Goal: Task Accomplishment & Management: Use online tool/utility

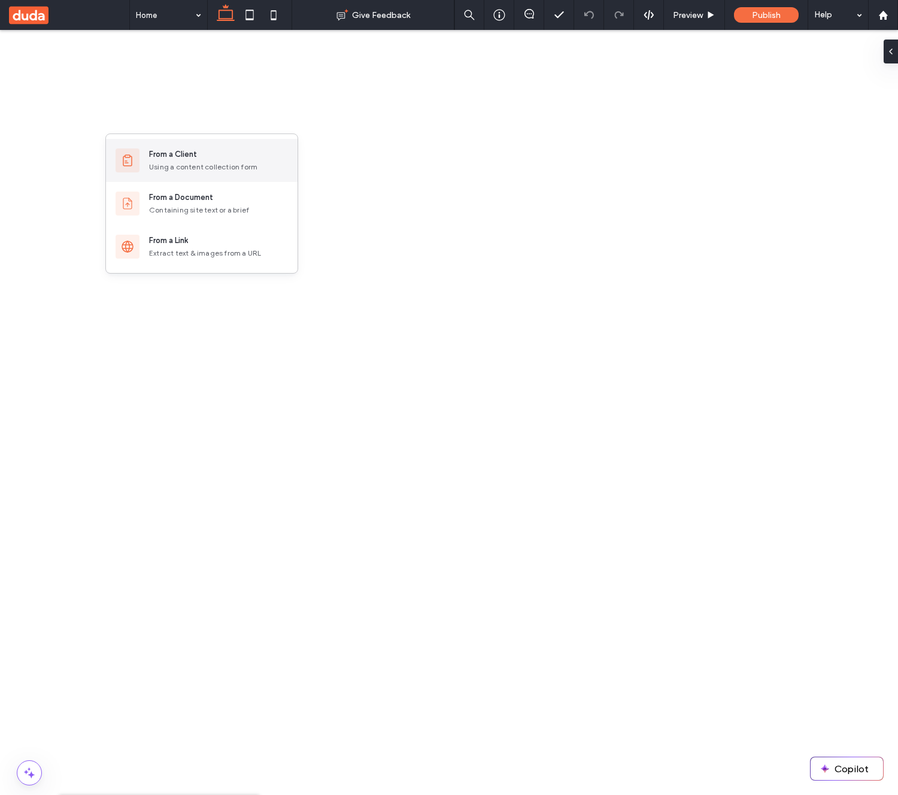
click at [189, 159] on div "From a Client" at bounding box center [173, 154] width 48 height 12
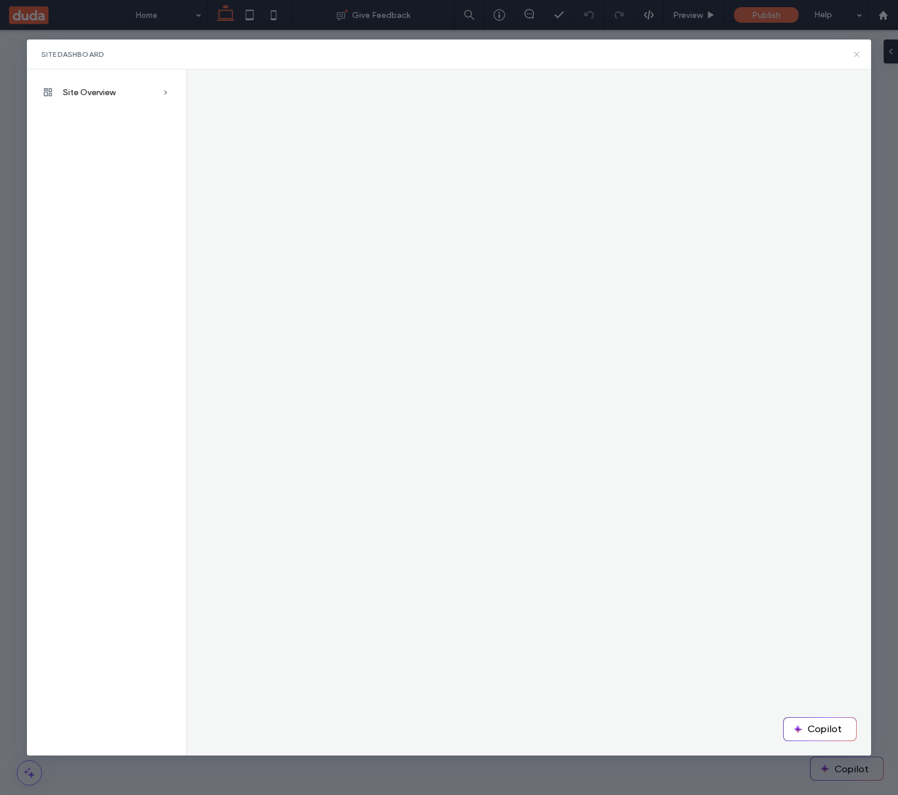
click at [858, 55] on icon at bounding box center [857, 55] width 10 height 10
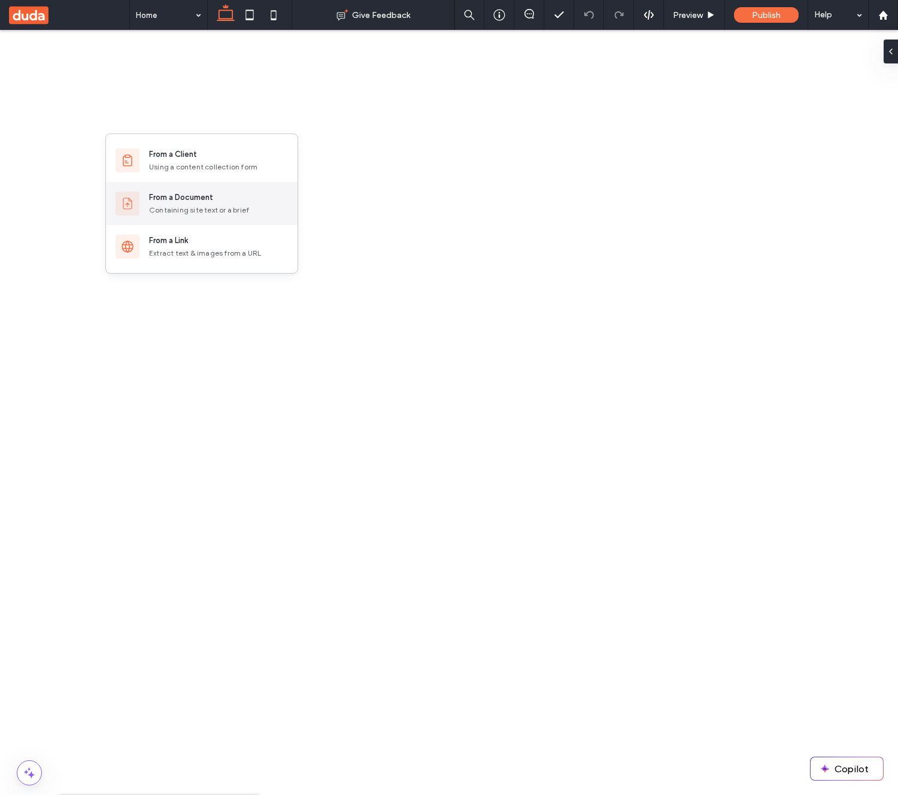
click at [209, 201] on div "From a Document" at bounding box center [181, 198] width 64 height 12
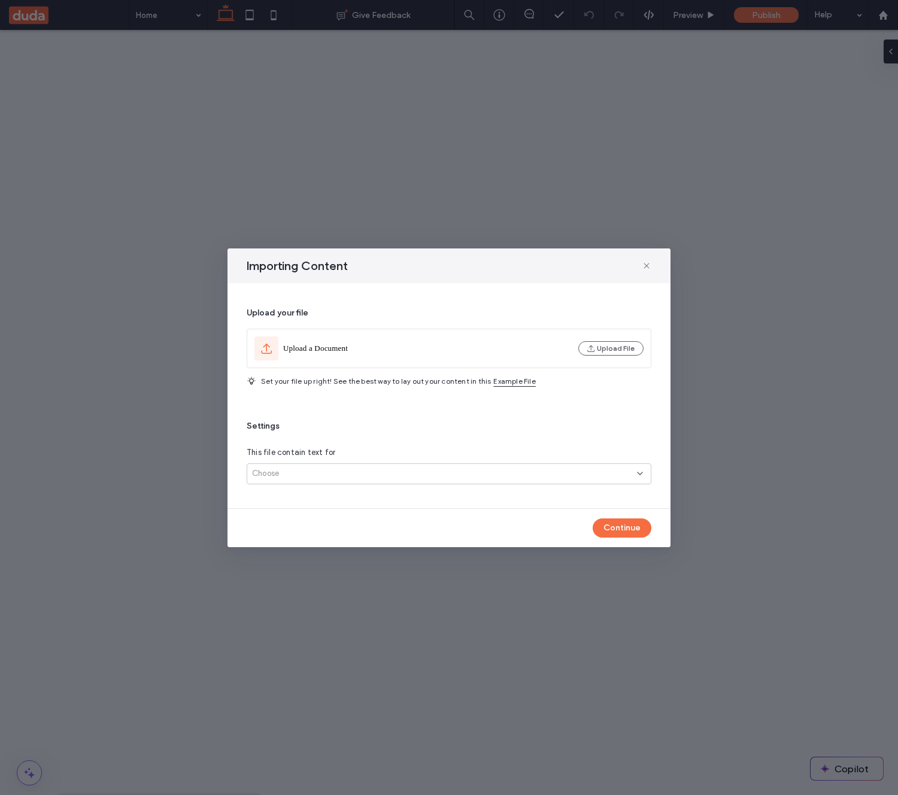
click at [315, 464] on div "Choose" at bounding box center [449, 473] width 405 height 21
click at [315, 418] on div "Upload your file Upload a Document Upload File Set your file up right! See the …" at bounding box center [449, 395] width 405 height 196
click at [645, 264] on icon at bounding box center [647, 266] width 10 height 10
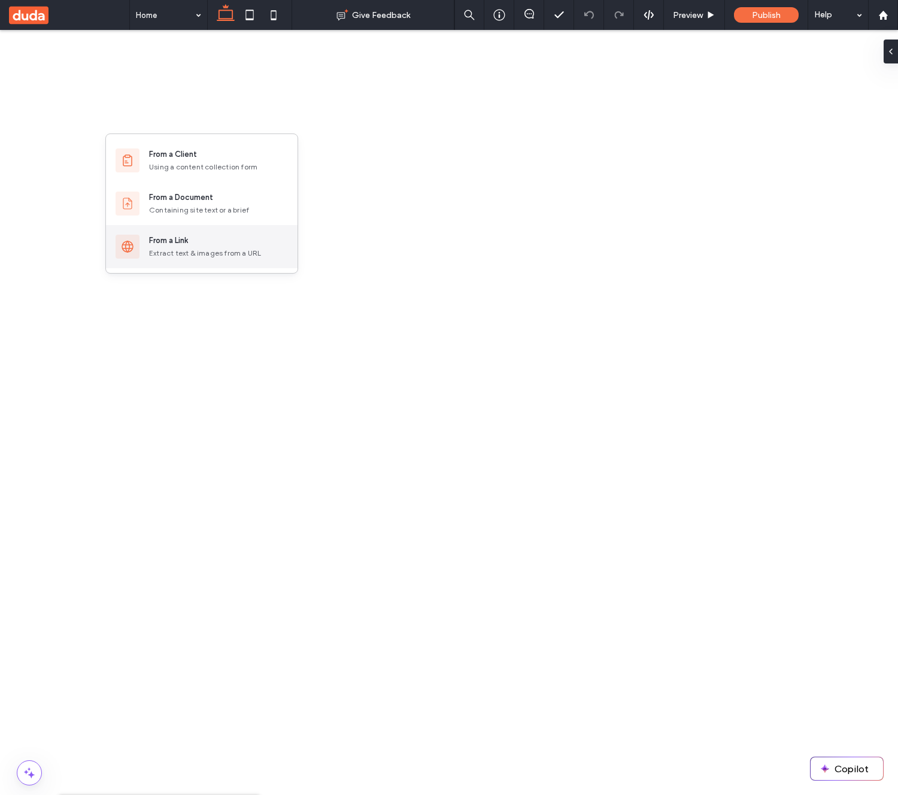
click at [220, 233] on div "From a Link Extract text & images from a URL" at bounding box center [202, 246] width 192 height 43
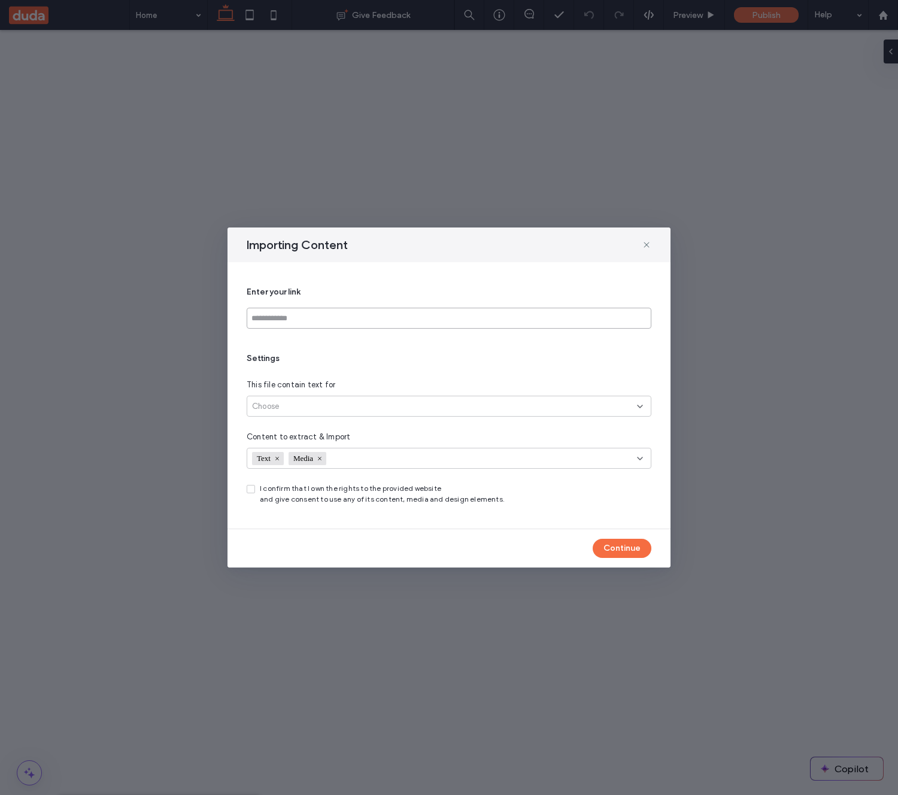
drag, startPoint x: 331, startPoint y: 318, endPoint x: 328, endPoint y: 294, distance: 24.7
click at [331, 319] on input at bounding box center [449, 318] width 405 height 21
